Goal: Navigation & Orientation: Understand site structure

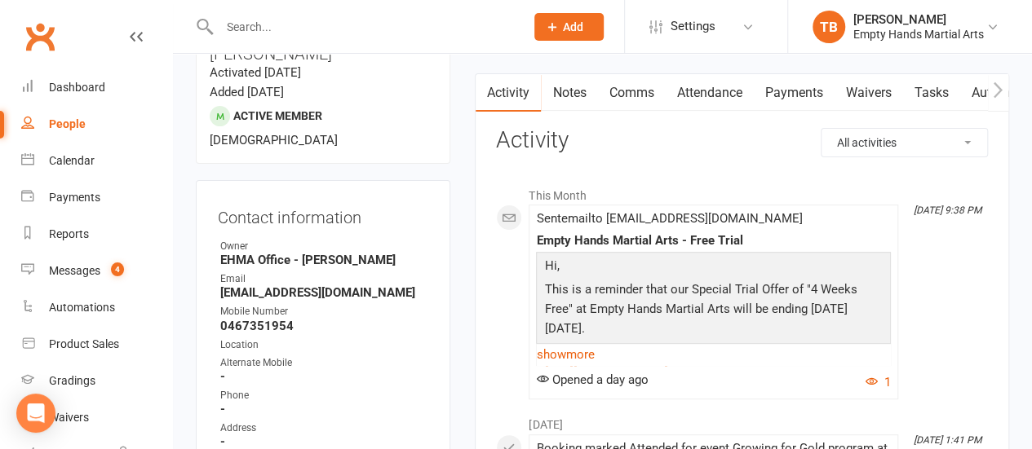
scroll to position [163, 0]
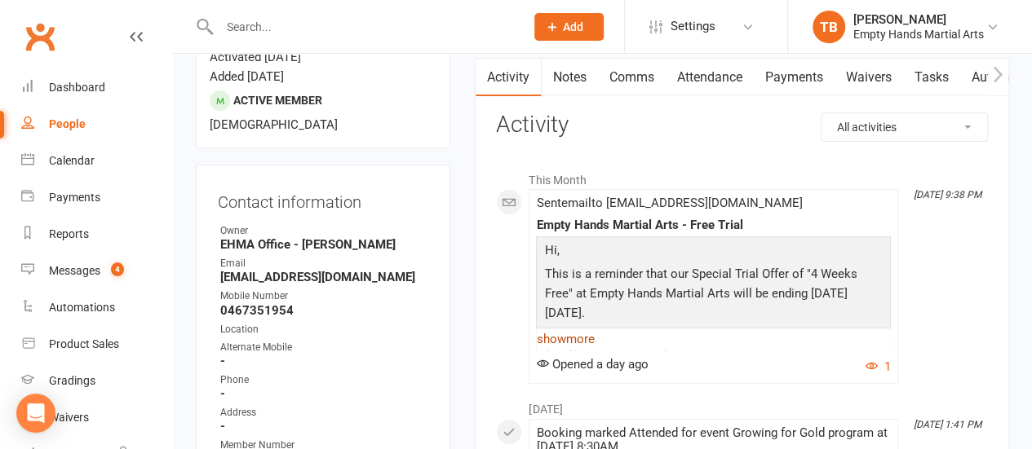
click at [553, 333] on link "show more" at bounding box center [713, 339] width 355 height 23
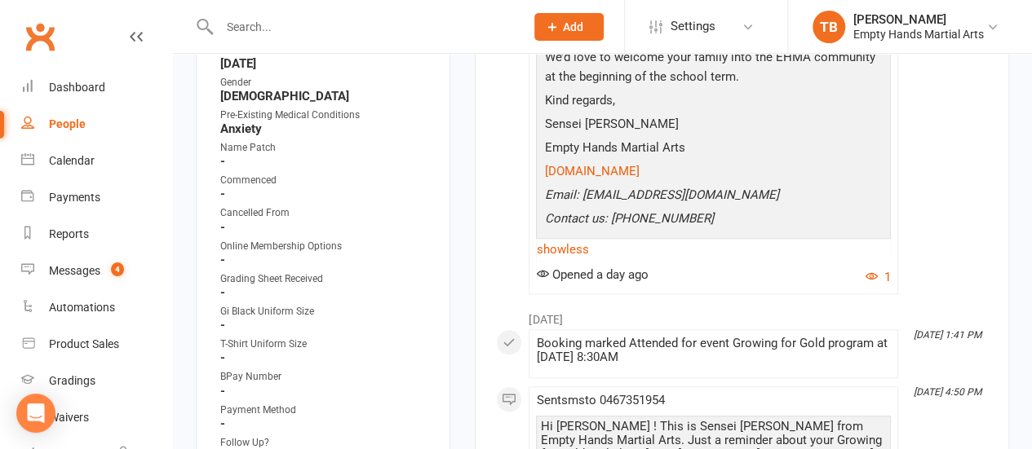
scroll to position [571, 0]
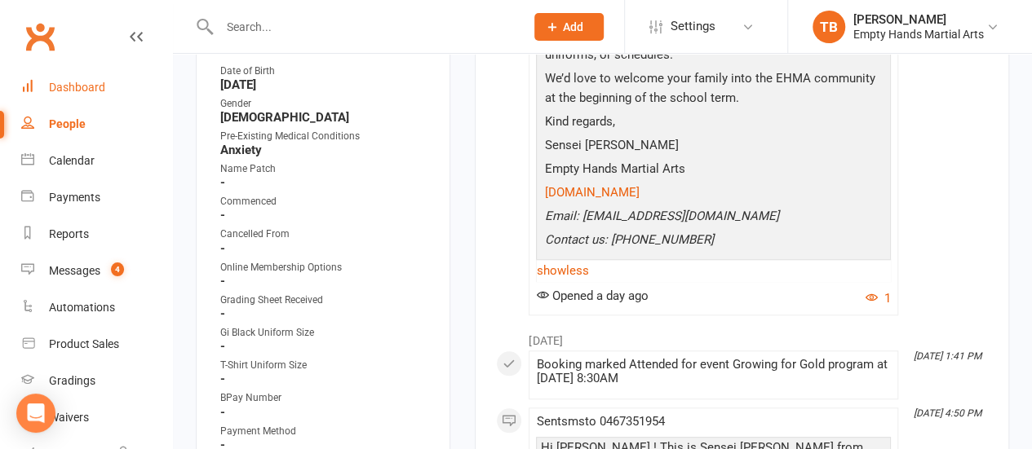
click at [62, 88] on div "Dashboard" at bounding box center [77, 87] width 56 height 13
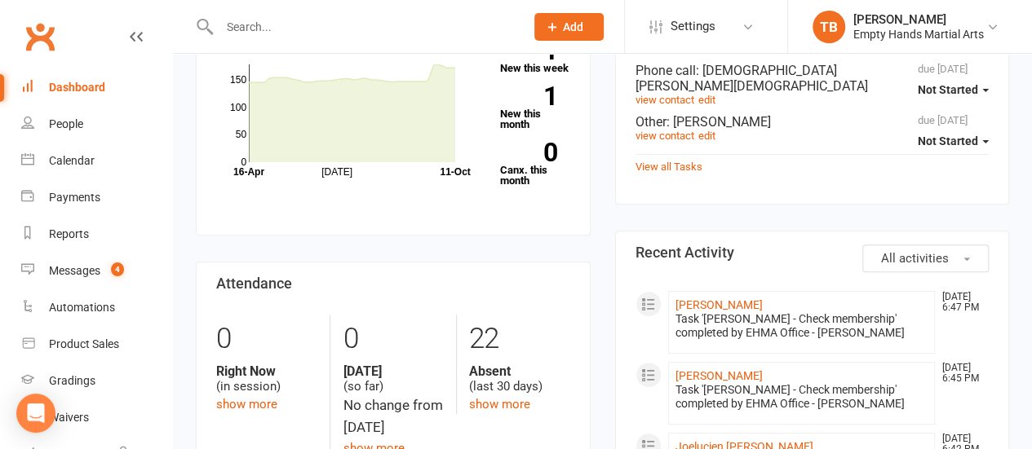
scroll to position [163, 0]
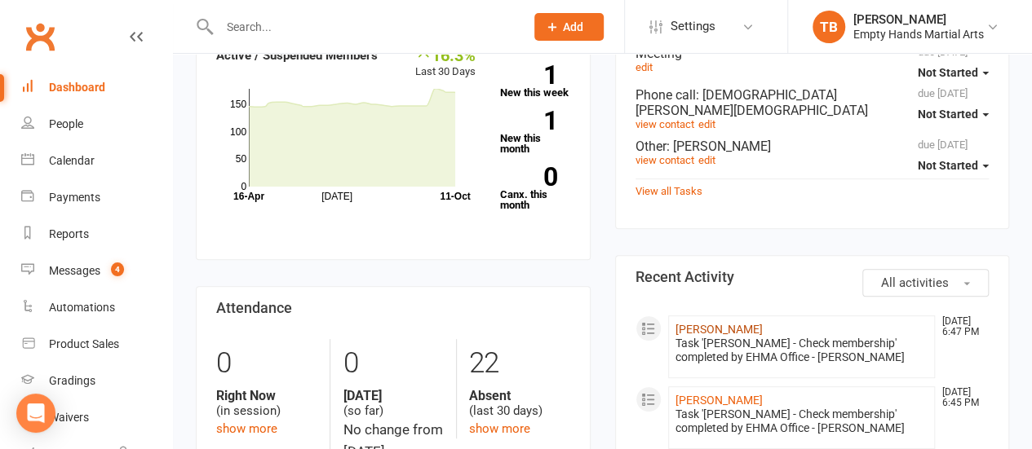
click at [730, 323] on link "[PERSON_NAME]" at bounding box center [718, 329] width 87 height 13
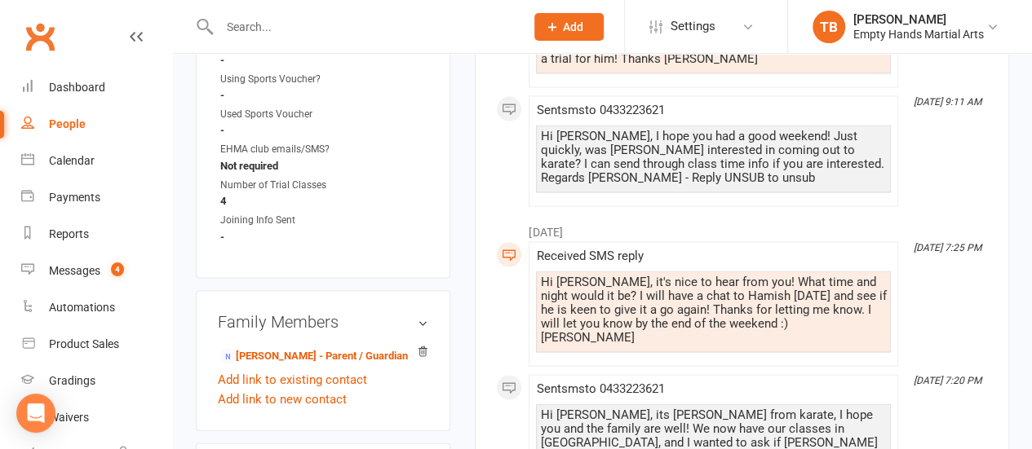
scroll to position [1631, 0]
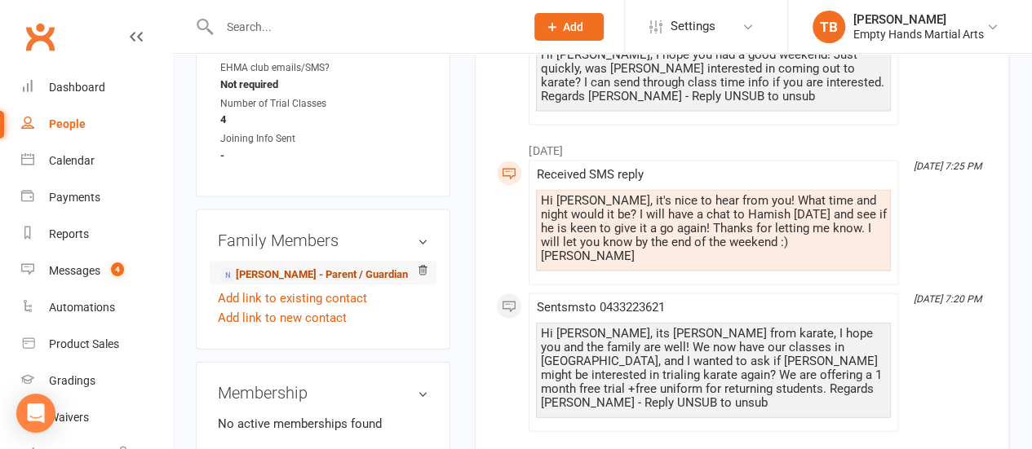
click at [290, 267] on link "[PERSON_NAME] - Parent / Guardian" at bounding box center [314, 275] width 188 height 17
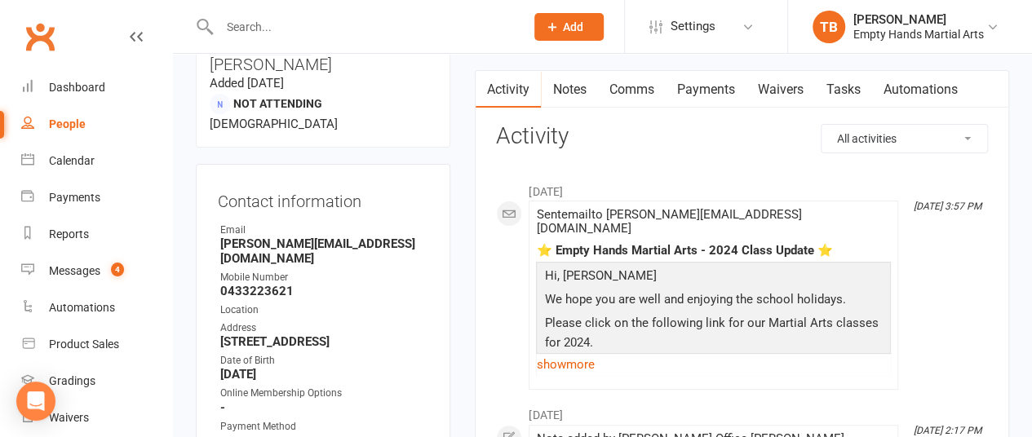
scroll to position [163, 0]
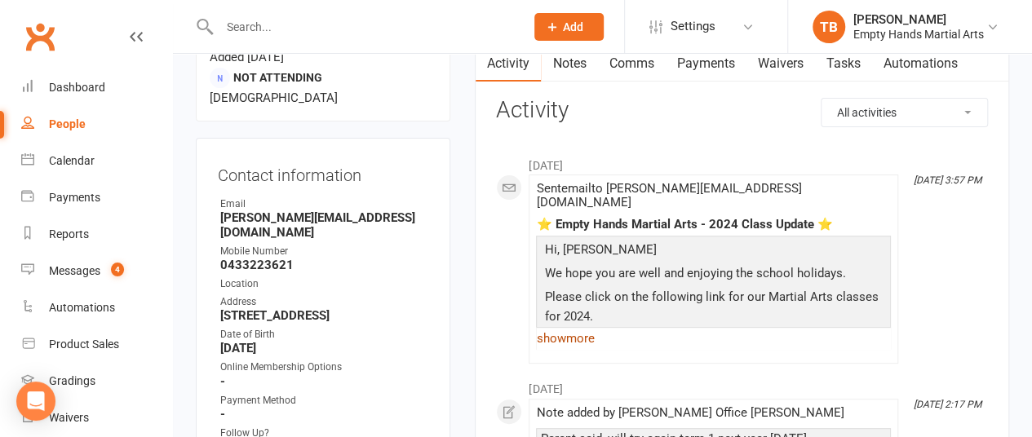
click at [582, 327] on link "show more" at bounding box center [713, 338] width 355 height 23
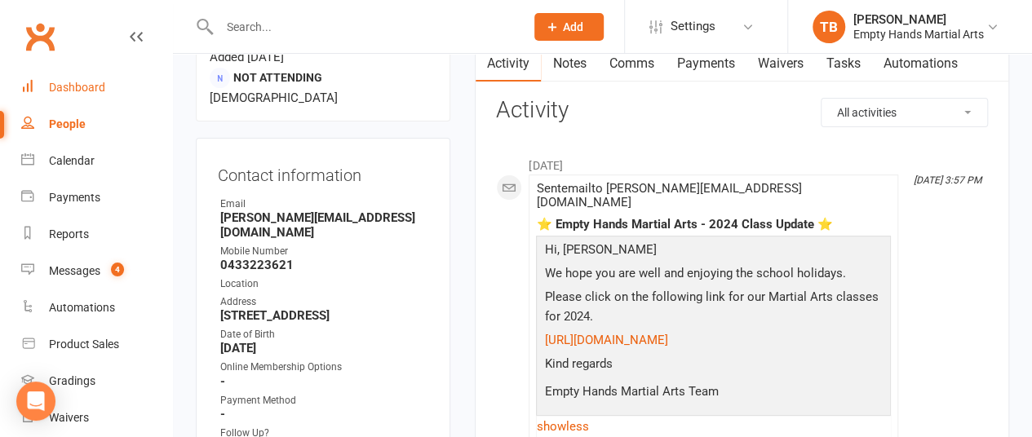
click at [68, 76] on link "Dashboard" at bounding box center [96, 87] width 151 height 37
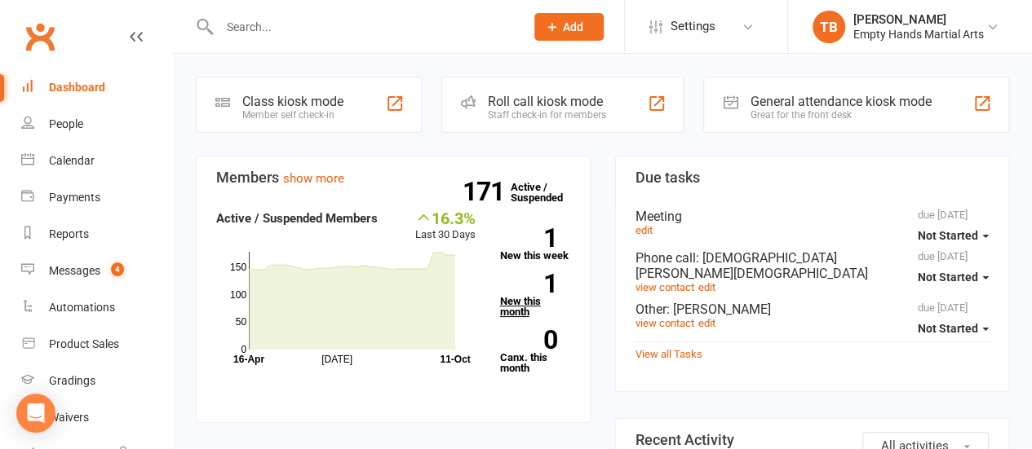
click at [517, 300] on link "1 New this month" at bounding box center [535, 295] width 70 height 43
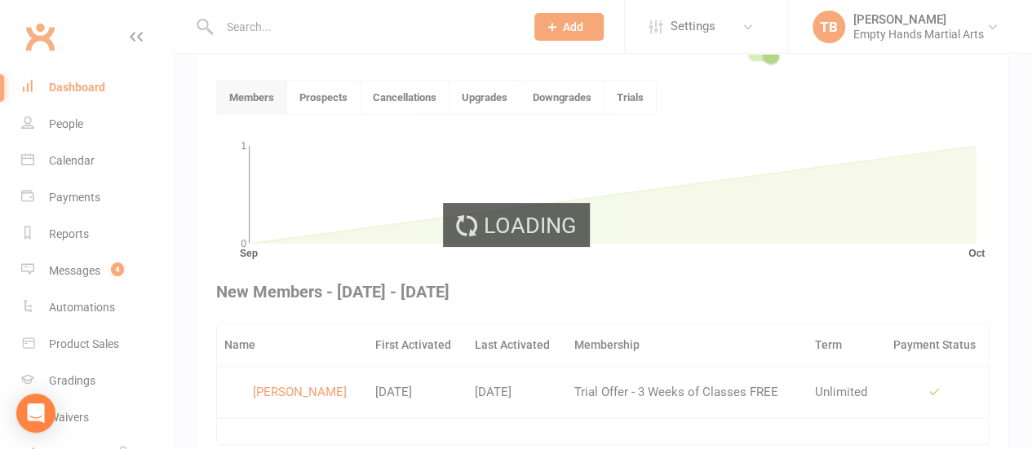
scroll to position [444, 0]
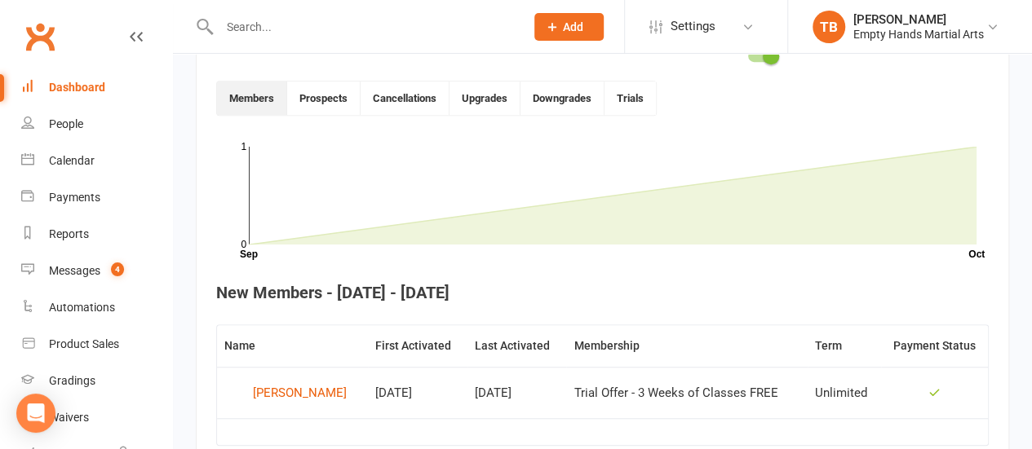
click at [83, 91] on div "Dashboard" at bounding box center [77, 87] width 56 height 13
